Goal: Find specific page/section: Find specific page/section

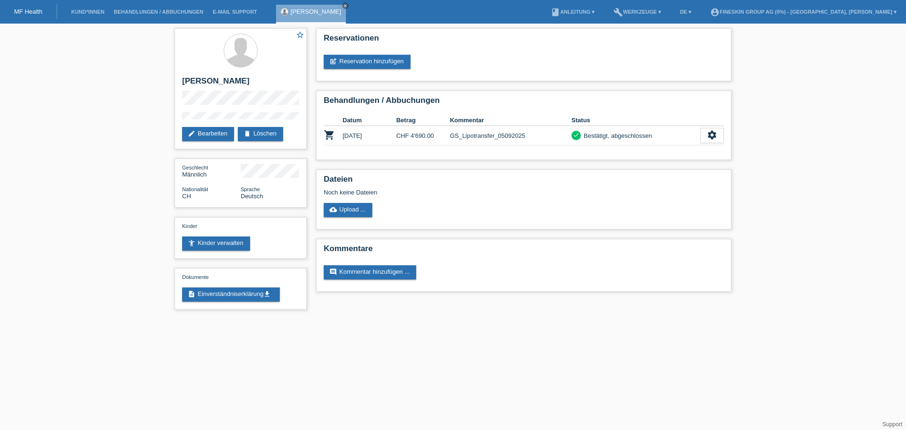
click at [21, 10] on link "MF Health" at bounding box center [28, 11] width 28 height 7
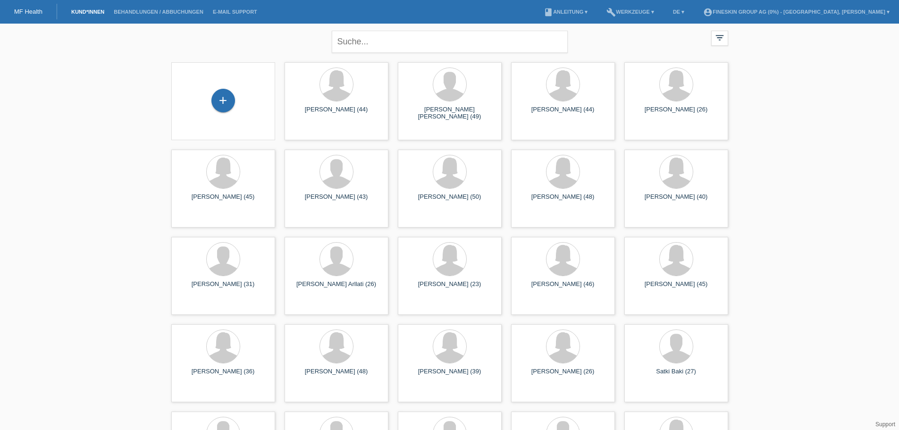
click at [97, 14] on link "Kund*innen" at bounding box center [88, 12] width 42 height 6
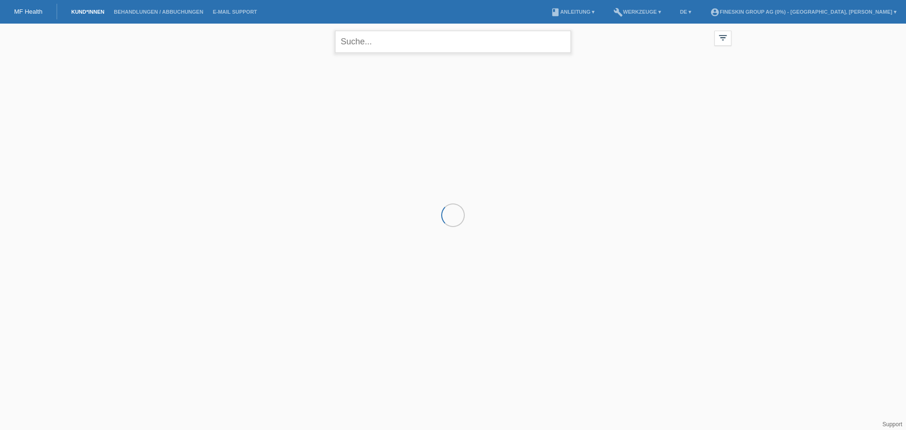
click at [419, 41] on input "text" at bounding box center [453, 42] width 236 height 22
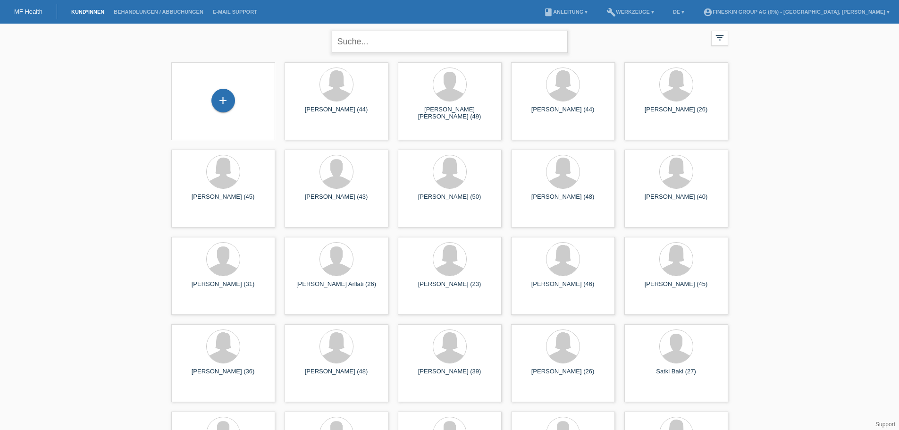
click at [369, 44] on input "text" at bounding box center [450, 42] width 236 height 22
type input "alushaj"
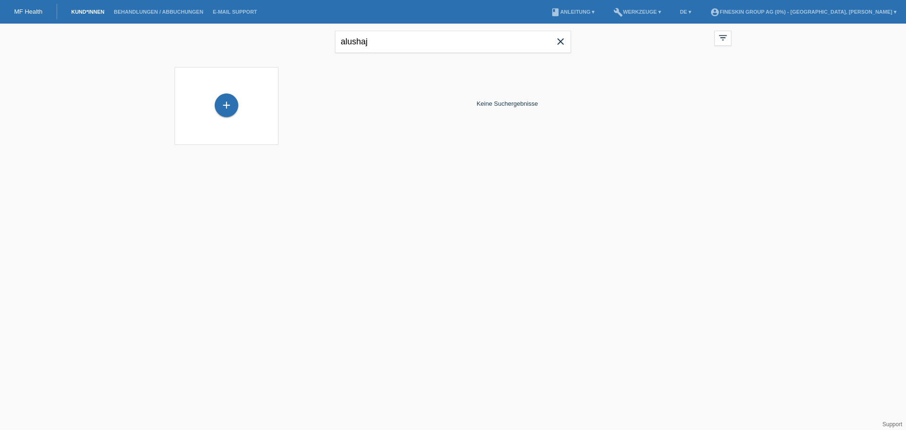
click at [560, 42] on icon "close" at bounding box center [560, 41] width 11 height 11
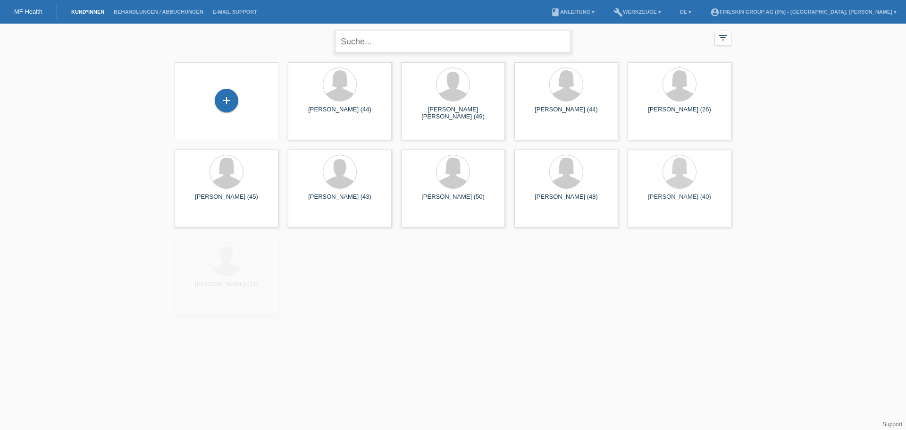
click at [437, 48] on input "text" at bounding box center [453, 42] width 236 height 22
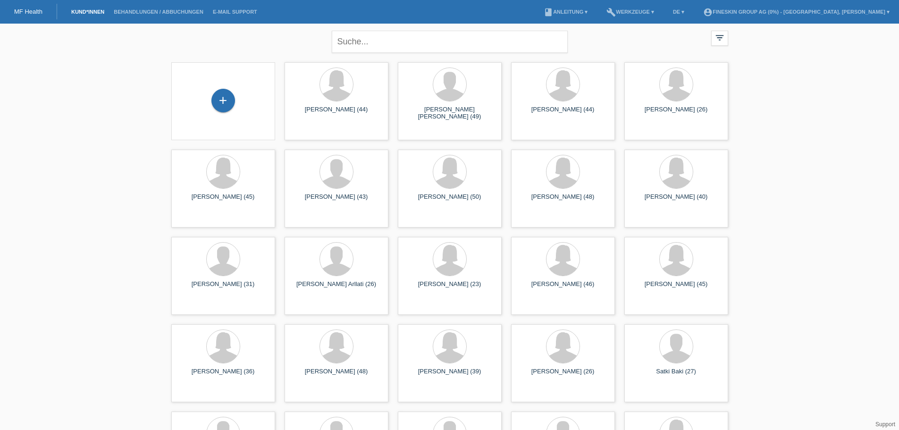
click at [26, 12] on link "MF Health" at bounding box center [28, 11] width 28 height 7
click at [325, 105] on div "[PERSON_NAME] (44) launch Anzeigen" at bounding box center [337, 101] width 104 height 78
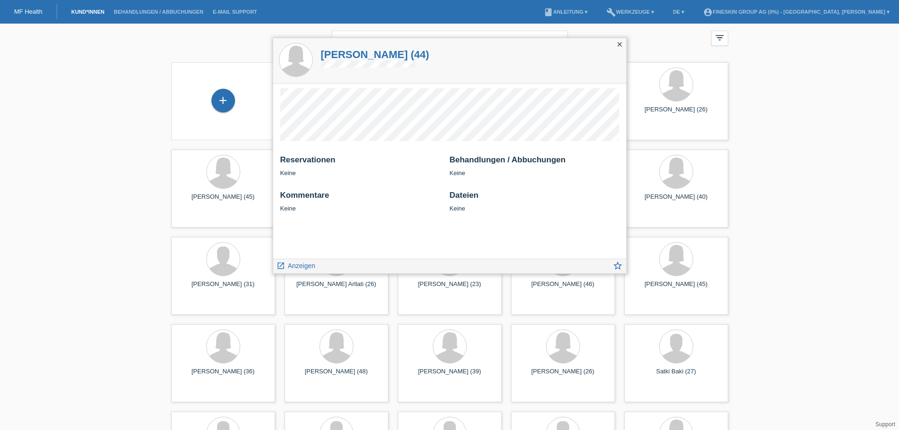
click at [619, 42] on icon "close" at bounding box center [620, 45] width 8 height 8
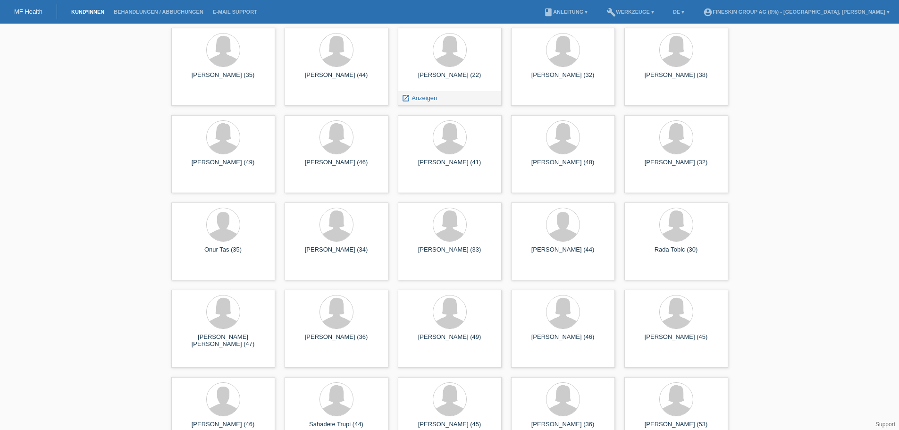
scroll to position [4455, 0]
